Goal: Task Accomplishment & Management: Use online tool/utility

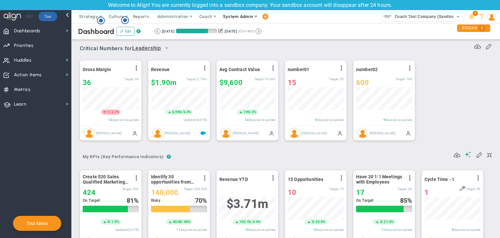
click at [228, 20] on span "System Admin" at bounding box center [238, 16] width 41 height 13
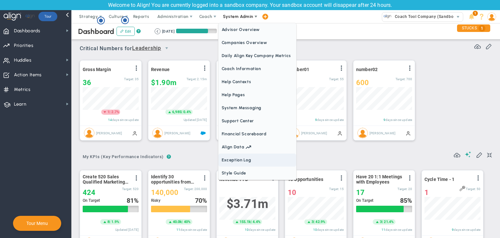
click at [245, 157] on span "Exception Log" at bounding box center [257, 159] width 78 height 13
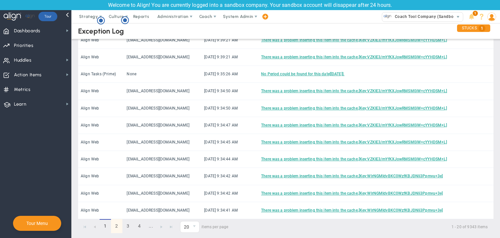
click at [118, 226] on link "2" at bounding box center [116, 226] width 11 height 14
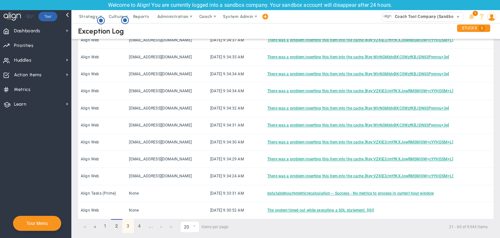
click at [124, 225] on link "3" at bounding box center [127, 226] width 11 height 14
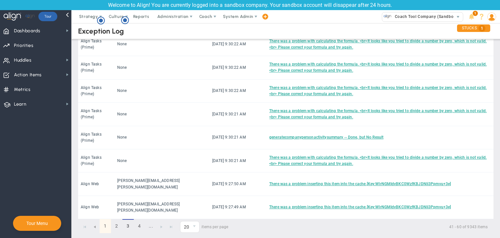
click at [104, 224] on link "1" at bounding box center [105, 226] width 11 height 14
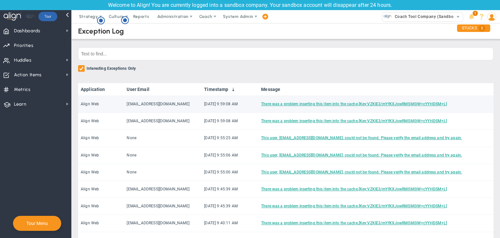
click at [336, 106] on td "There was a problem inserting this item into the cache.[Key:VZKIE3/mYfKXJowRMSM…" at bounding box center [375, 104] width 235 height 17
click at [335, 103] on link "There was a problem inserting this item into the cache.[Key:VZKIE3/mYfKXJowRMSM…" at bounding box center [354, 104] width 186 height 5
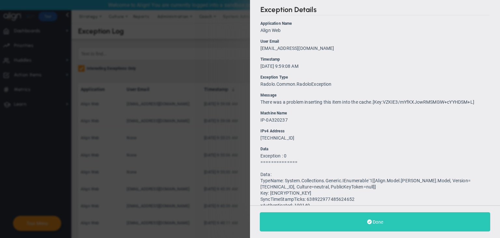
click at [378, 221] on span "Done" at bounding box center [378, 221] width 10 height 5
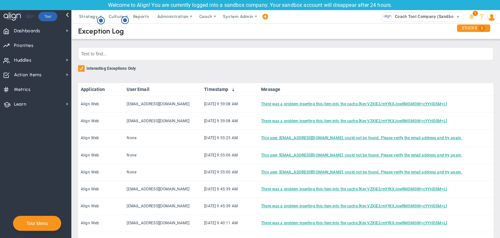
click at [237, 75] on div "Exception Log Interesting Exceptions Only Application User Email Timestamp Mess…" at bounding box center [285, 236] width 415 height 430
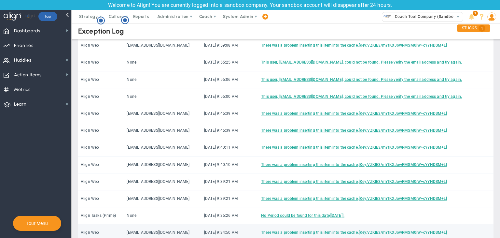
scroll to position [130, 0]
